Goal: Go to known website: Go to known website

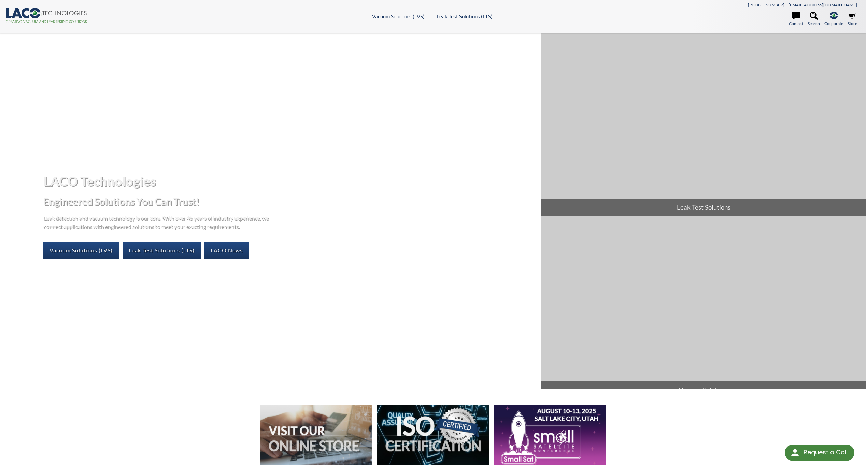
click at [194, 399] on div "LACO Technologies Engineered Solutions You Can Trust! Leak detection and vacuum…" at bounding box center [433, 407] width 866 height 748
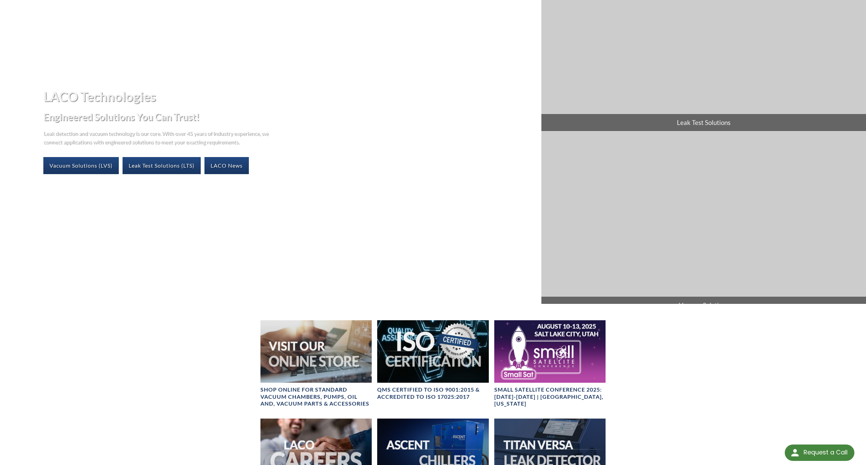
scroll to position [19, 0]
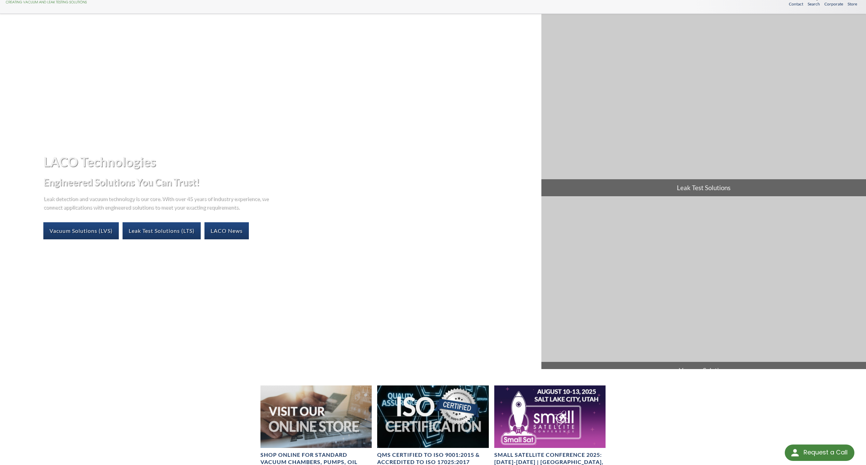
click at [107, 399] on div "LACO Technologies Engineered Solutions You Can Trust! Leak detection and vacuum…" at bounding box center [433, 388] width 866 height 748
drag, startPoint x: 195, startPoint y: 410, endPoint x: 191, endPoint y: 411, distance: 3.8
click at [192, 411] on div "LACO Technologies Engineered Solutions You Can Trust! Leak detection and vacuum…" at bounding box center [433, 388] width 866 height 748
click at [92, 227] on link "Vacuum Solutions (LVS)" at bounding box center [80, 230] width 75 height 17
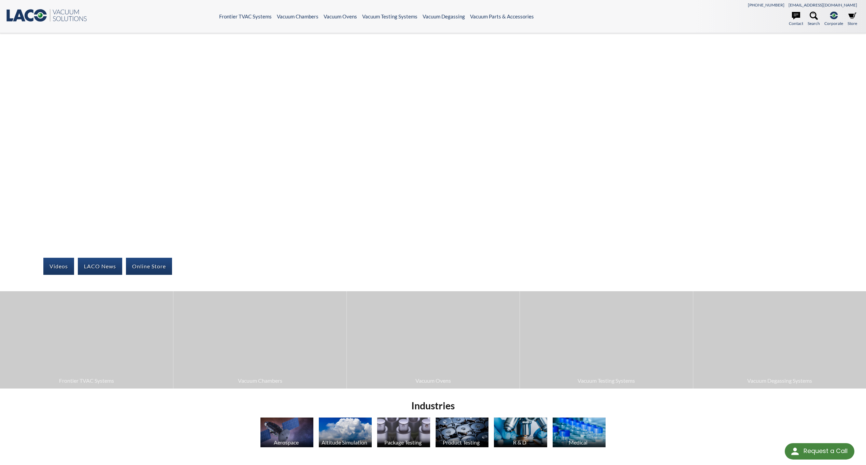
select select "Language Translate Widget"
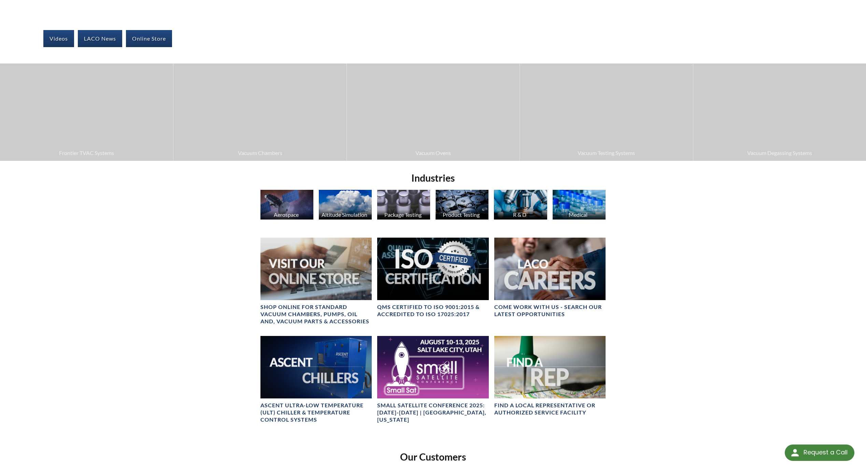
scroll to position [114, 0]
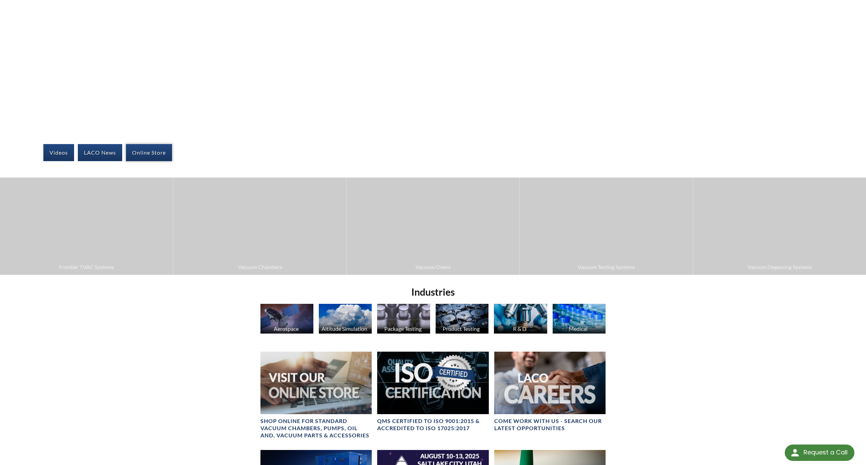
click at [151, 154] on link "Online Store" at bounding box center [149, 152] width 46 height 17
